Goal: Task Accomplishment & Management: Manage account settings

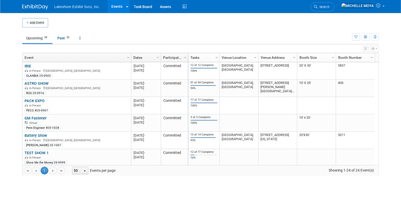
click at [120, 9] on link "Events" at bounding box center [117, 6] width 19 height 13
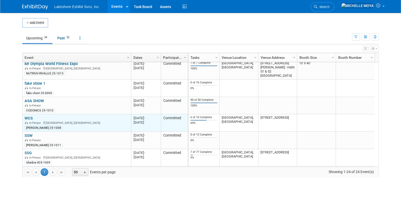
scroll to position [186, 0]
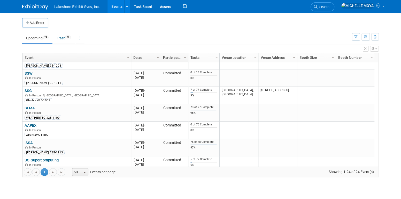
click at [32, 108] on link "SEMA" at bounding box center [30, 107] width 10 height 5
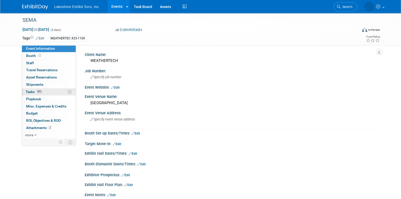
click at [41, 88] on link "95% Tasks 95%" at bounding box center [49, 91] width 54 height 7
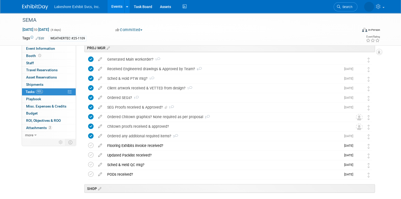
scroll to position [698, 0]
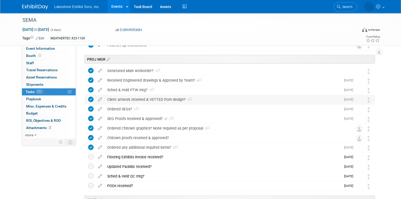
click at [127, 101] on div "Client artwork received & VETTED from design? 1" at bounding box center [223, 99] width 237 height 9
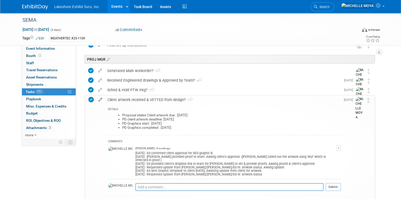
click at [98, 100] on icon at bounding box center [100, 98] width 9 height 6
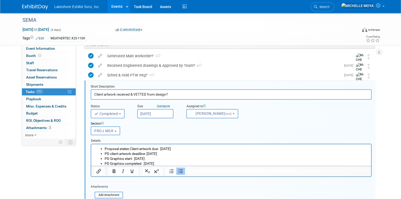
scroll to position [717, 0]
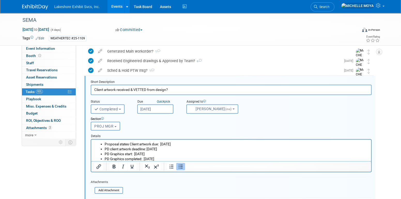
click at [162, 109] on input "Aug 4, 2025" at bounding box center [155, 108] width 36 height 9
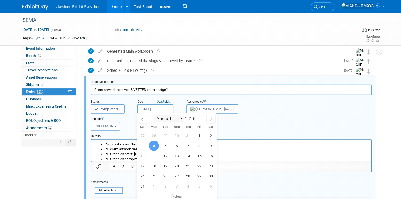
click at [180, 117] on select "January February March April May June July August September October November De…" at bounding box center [169, 118] width 30 height 6
select select "9"
click at [154, 115] on select "January February March April May June July August September October November De…" at bounding box center [169, 118] width 30 height 6
click at [199, 134] on span "3" at bounding box center [199, 135] width 10 height 10
type input "Oct 3, 2025"
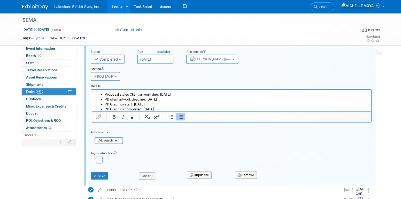
scroll to position [769, 0]
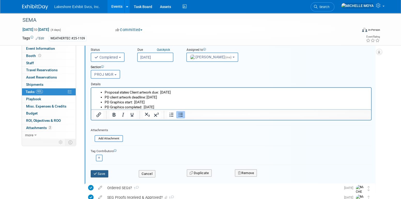
click at [101, 172] on button "Save" at bounding box center [100, 173] width 18 height 7
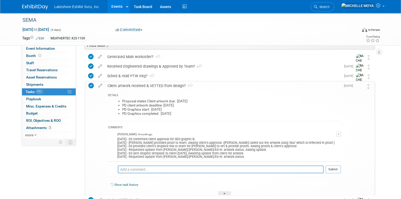
scroll to position [717, 0]
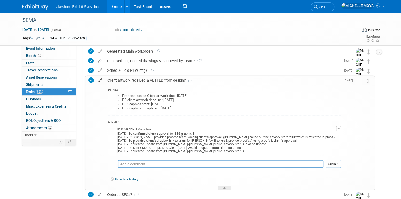
click at [102, 79] on icon at bounding box center [100, 79] width 9 height 6
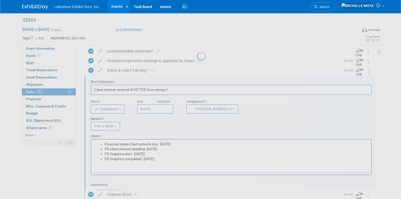
scroll to position [0, 0]
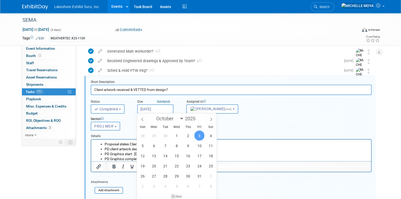
click at [149, 108] on input "Oct 3, 2025" at bounding box center [155, 108] width 36 height 9
click at [144, 119] on icon at bounding box center [143, 119] width 4 height 4
select select "7"
click at [154, 145] on span "4" at bounding box center [154, 145] width 10 height 10
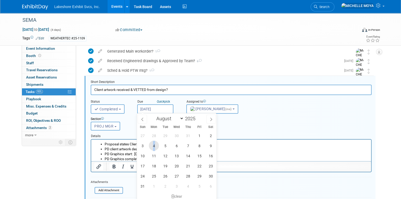
type input "Aug 4, 2025"
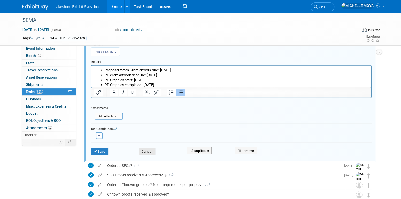
scroll to position [795, 0]
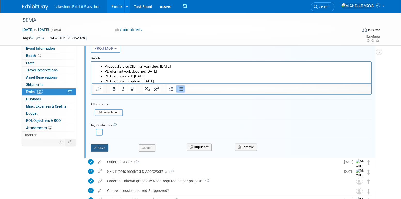
click at [103, 147] on button "Save" at bounding box center [100, 147] width 18 height 7
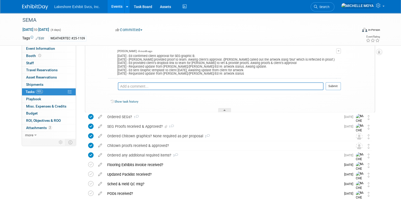
click at [117, 6] on link "Events" at bounding box center [117, 6] width 19 height 13
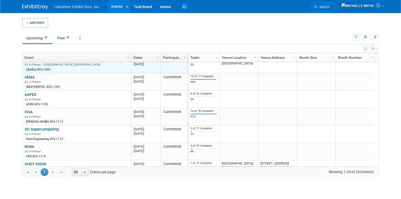
scroll to position [278, 0]
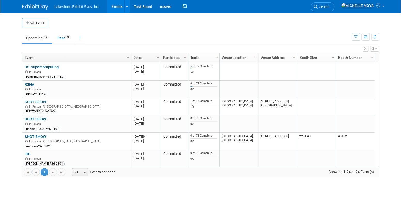
click at [41, 117] on link "SHOT SHOW" at bounding box center [36, 119] width 22 height 5
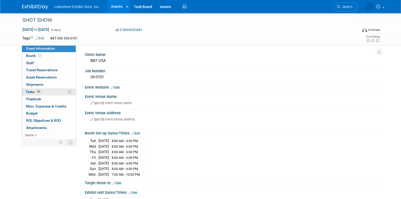
click at [54, 90] on link "0% Tasks 0%" at bounding box center [49, 91] width 54 height 7
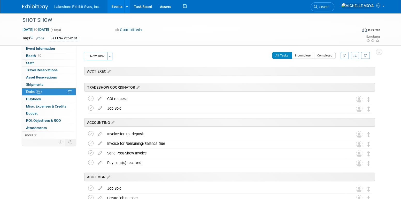
click at [342, 57] on button "button" at bounding box center [345, 55] width 8 height 7
click at [332, 71] on select "-- Select Assignee -- All unassigned tasks Assigned to me Amanda Koss Dave Desa…" at bounding box center [323, 71] width 43 height 7
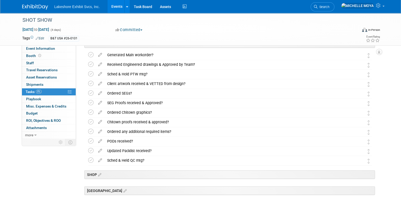
scroll to position [140, 0]
click at [116, 9] on link "Events" at bounding box center [117, 6] width 19 height 13
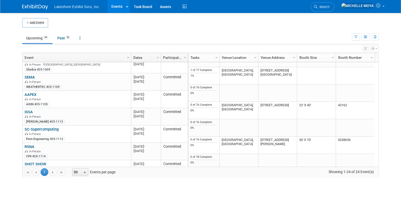
scroll to position [309, 0]
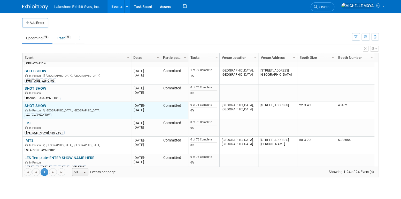
click at [39, 102] on td "SHOT SHOW SHOT SHOW In-Person Las Vegas, NV Archon #26-0102" at bounding box center [76, 110] width 109 height 17
click at [40, 104] on link "SHOT SHOW" at bounding box center [36, 105] width 22 height 5
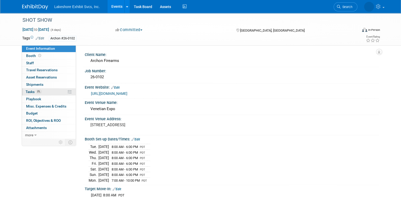
click at [46, 89] on link "0% Tasks 0%" at bounding box center [49, 91] width 54 height 7
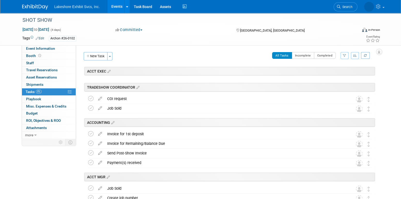
click at [346, 55] on icon "button" at bounding box center [344, 55] width 3 height 3
drag, startPoint x: 334, startPoint y: 72, endPoint x: 333, endPoint y: 75, distance: 3.1
click at [334, 72] on select "-- Select Assignee -- All unassigned tasks Assigned to me Amanda Koss Dave Desa…" at bounding box center [323, 71] width 43 height 7
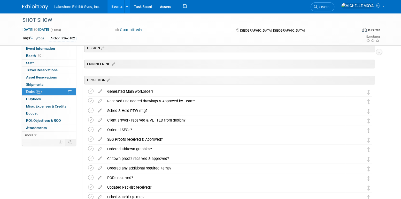
scroll to position [129, 0]
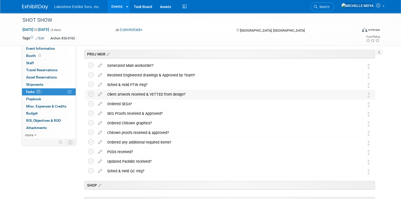
click at [135, 94] on div "Client artwork received & VETTED from design?" at bounding box center [225, 94] width 241 height 9
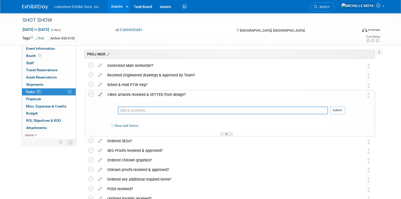
click at [100, 94] on icon at bounding box center [100, 93] width 9 height 6
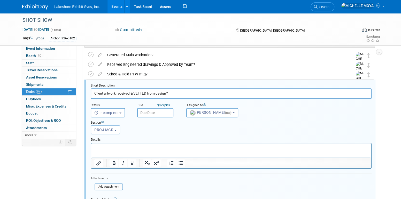
scroll to position [143, 0]
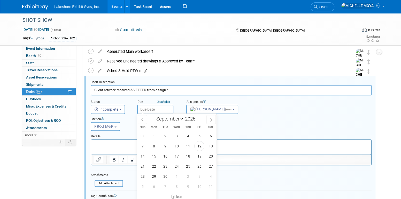
click at [163, 108] on input "text" at bounding box center [155, 108] width 36 height 9
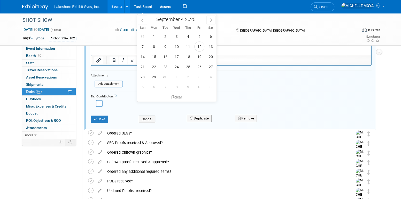
scroll to position [247, 0]
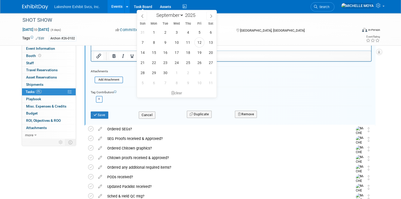
click at [268, 93] on div "Tag Contributors" at bounding box center [231, 91] width 281 height 5
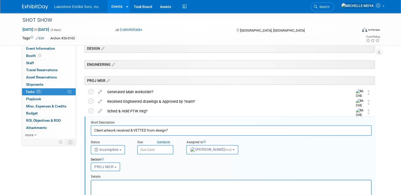
scroll to position [92, 0]
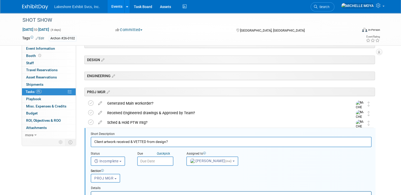
click at [116, 5] on link "Events" at bounding box center [117, 6] width 19 height 13
